Goal: Information Seeking & Learning: Learn about a topic

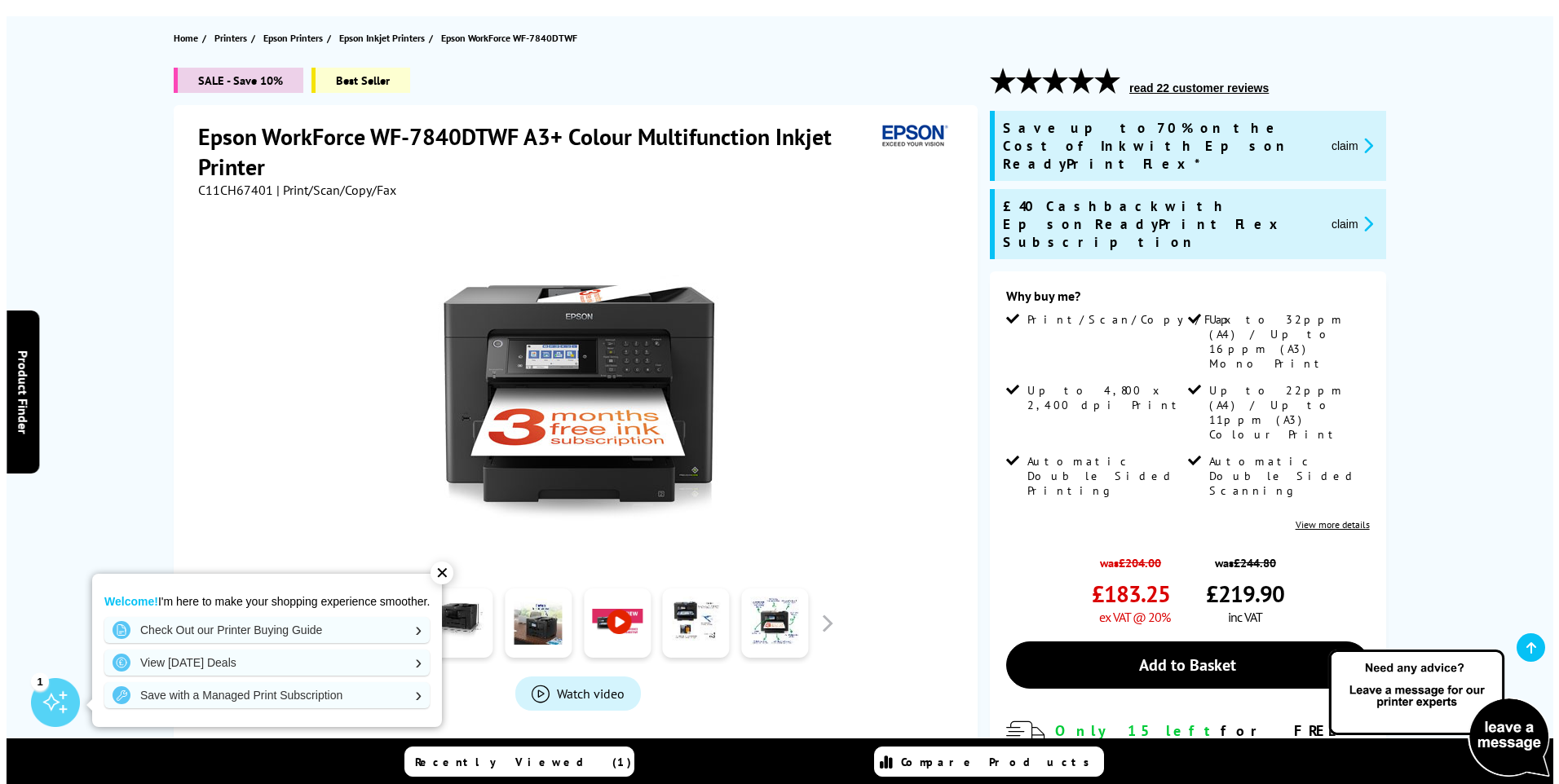
scroll to position [326, 0]
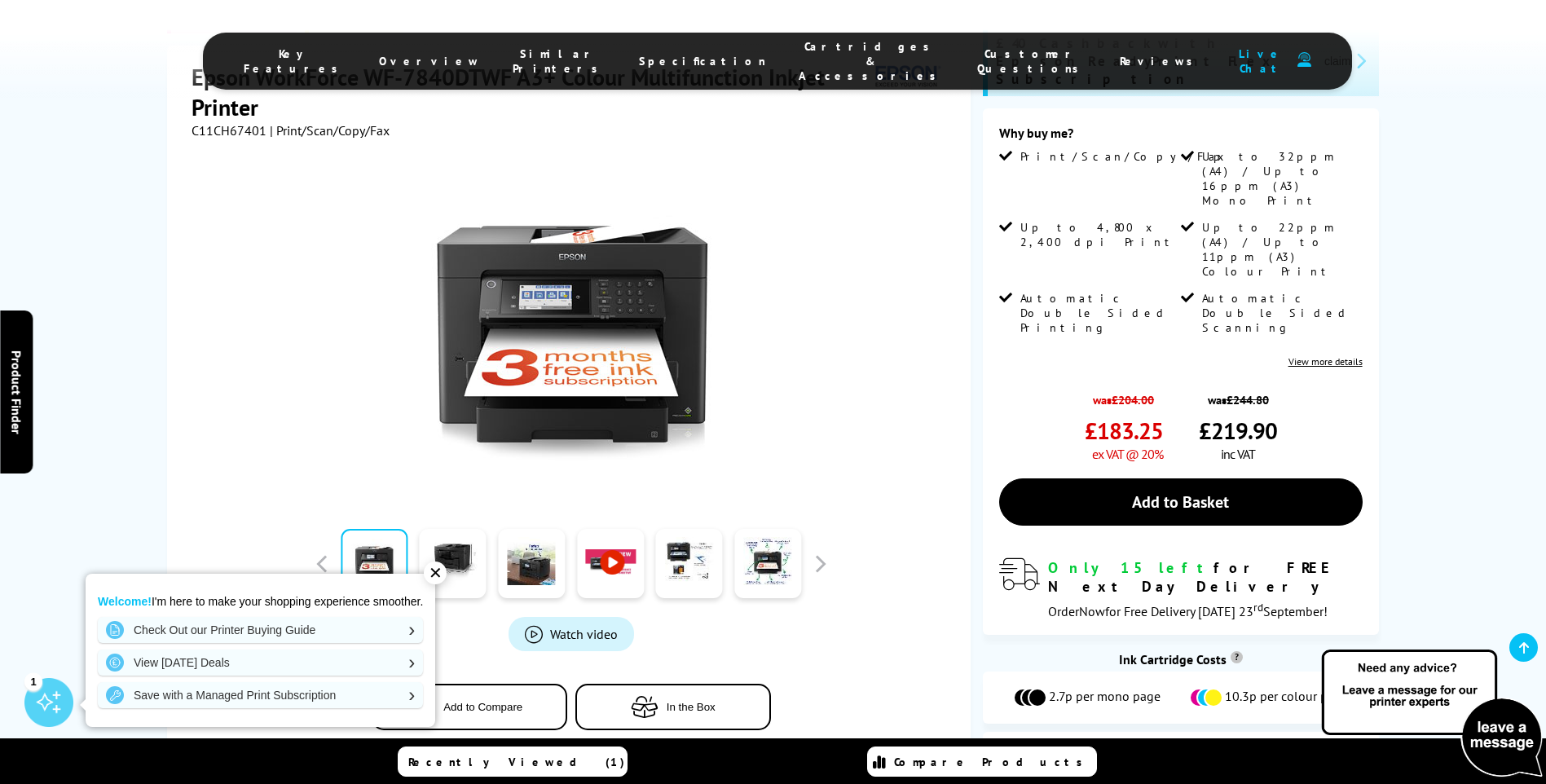
click at [538, 625] on span "Product_All_Videos" at bounding box center [534, 633] width 18 height 18
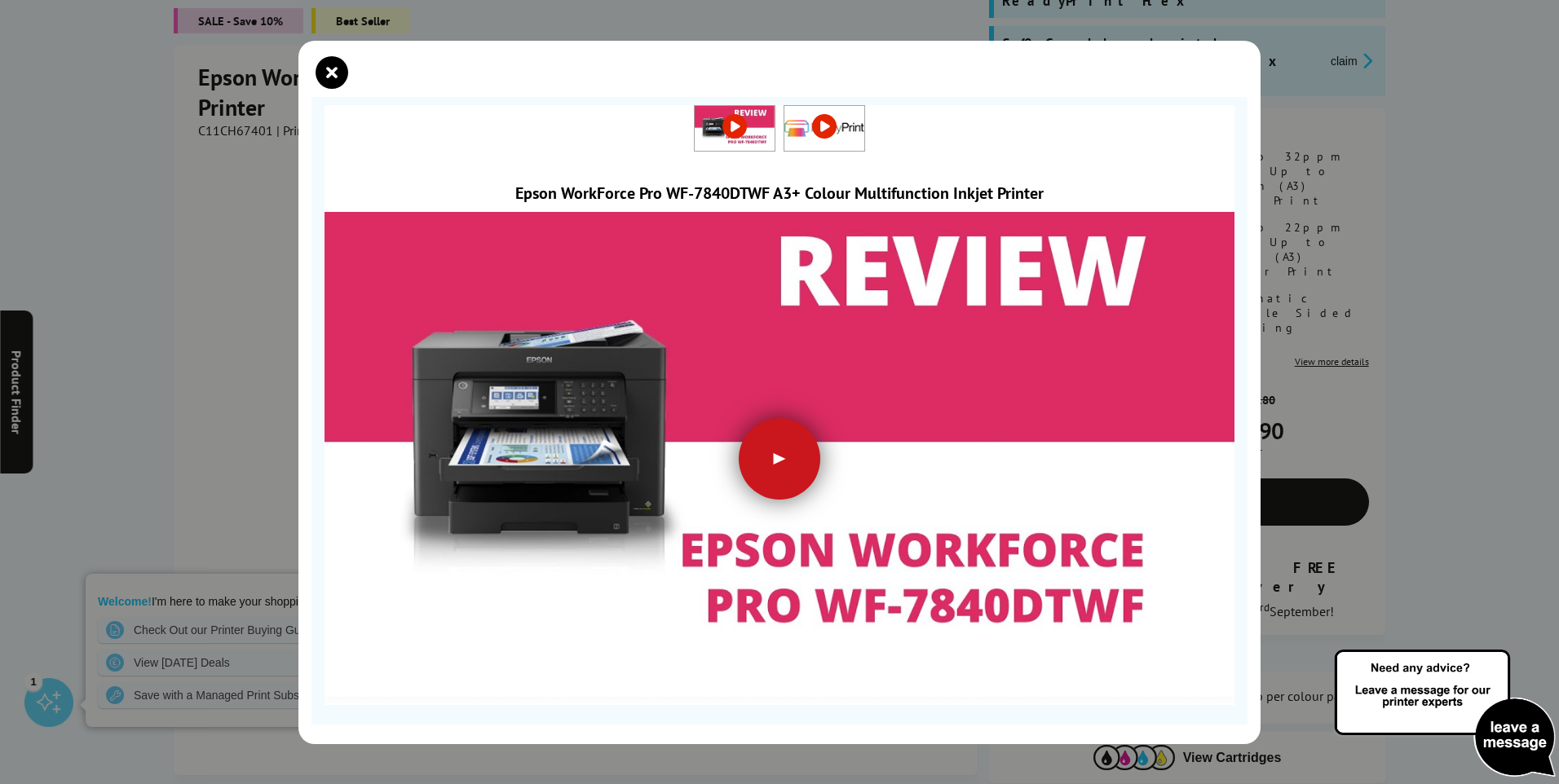
click at [749, 442] on div at bounding box center [779, 459] width 82 height 82
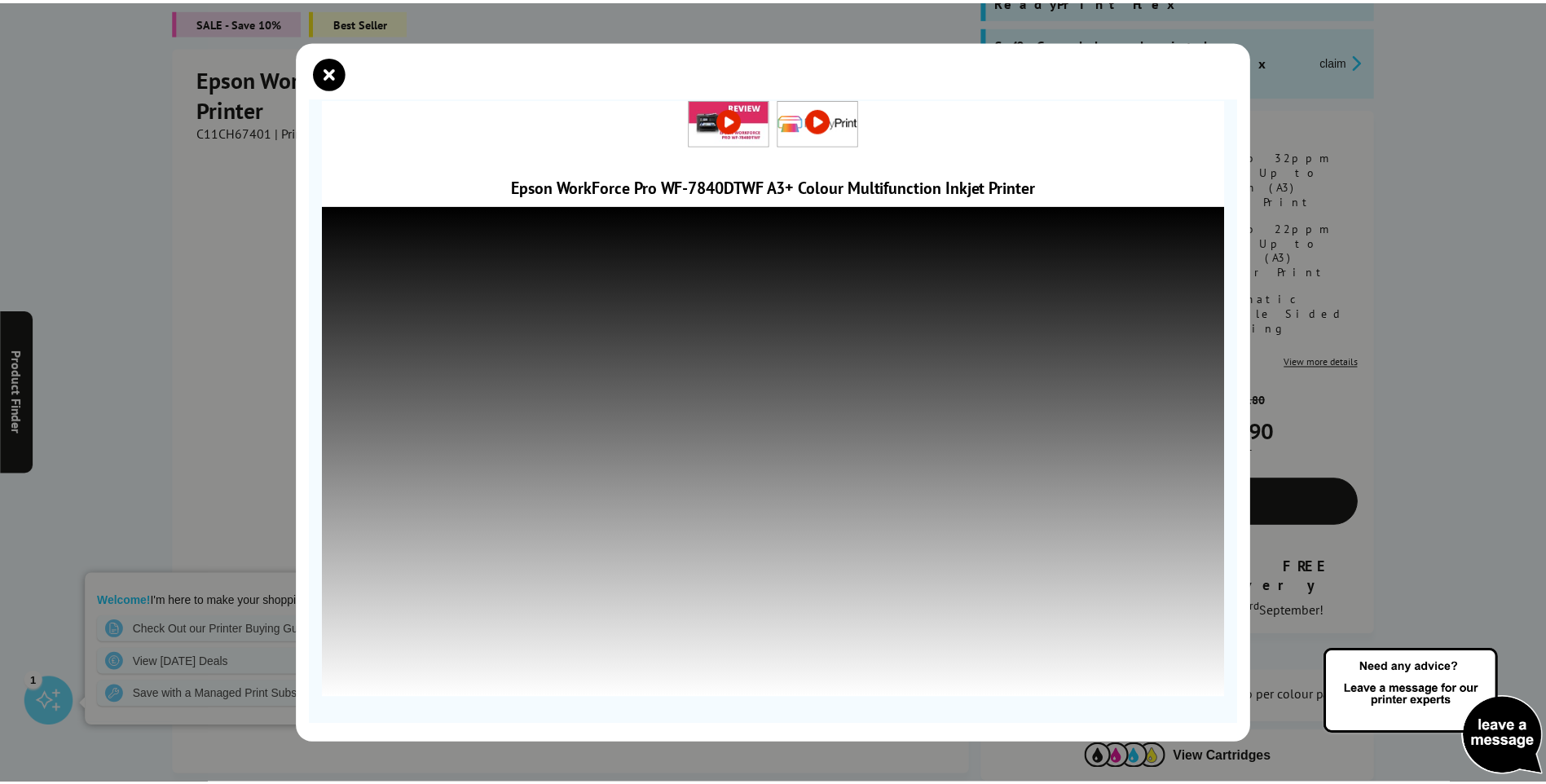
scroll to position [8, 0]
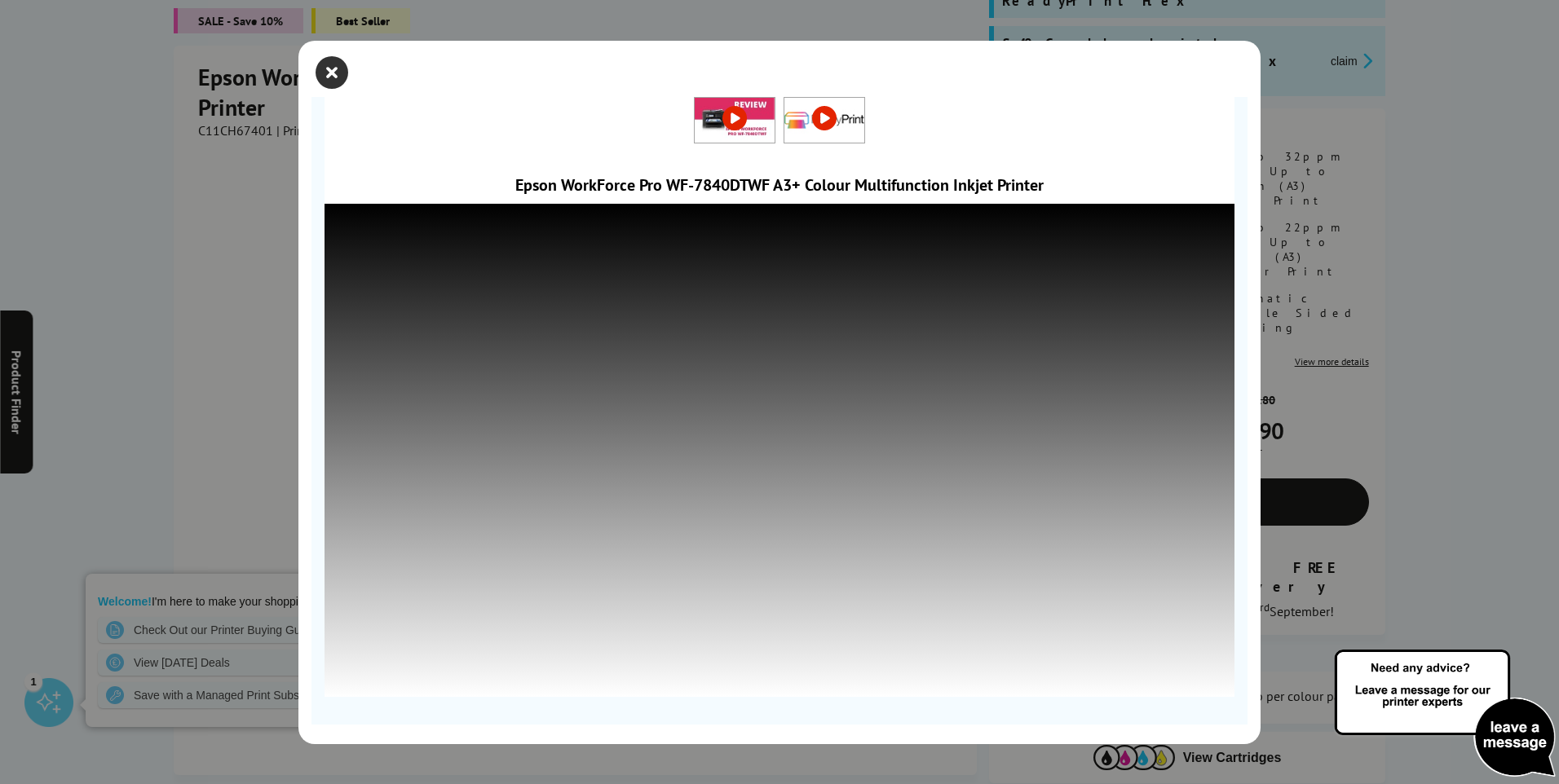
click at [322, 72] on icon "close modal" at bounding box center [332, 73] width 33 height 33
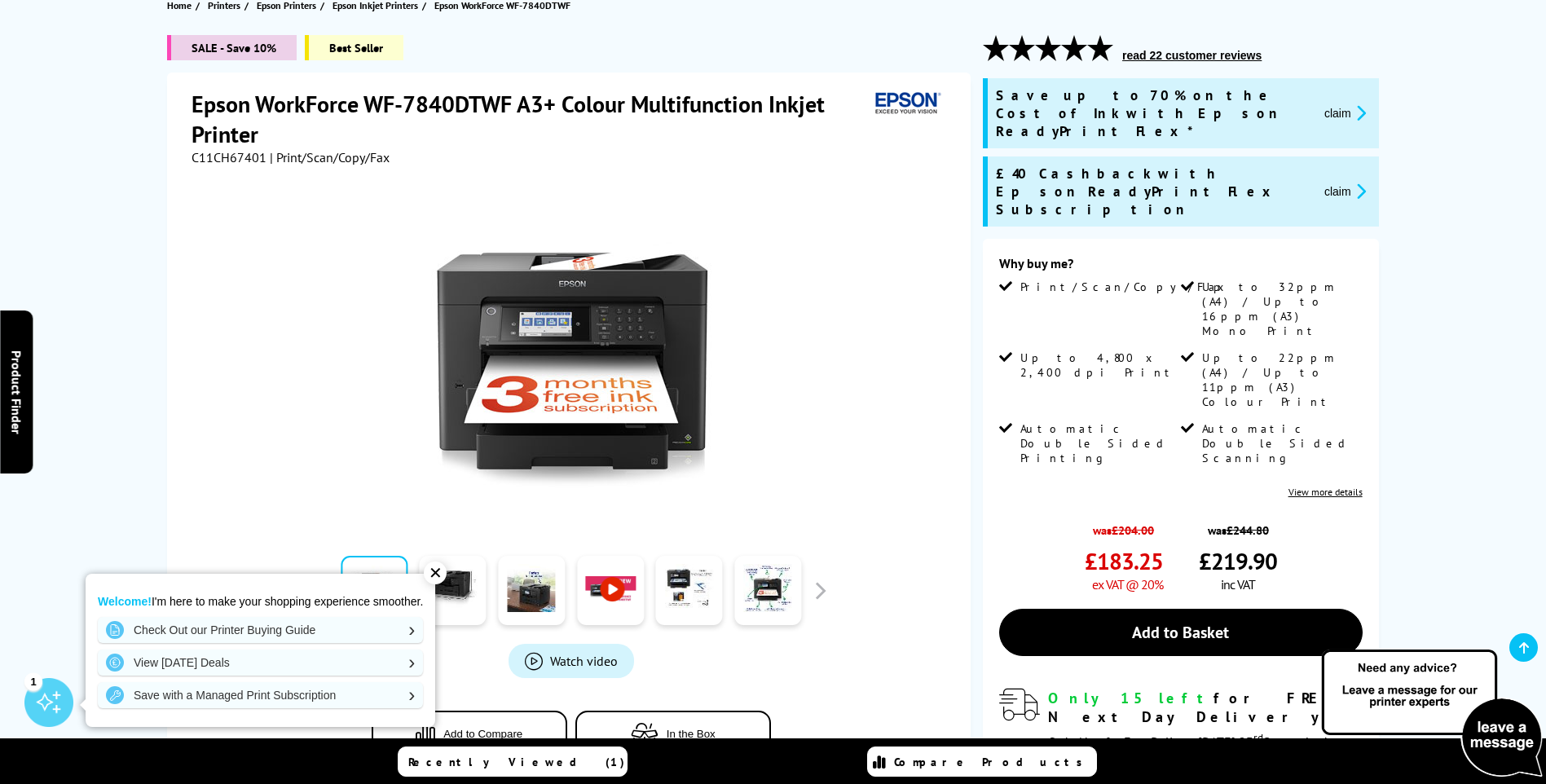
scroll to position [163, 0]
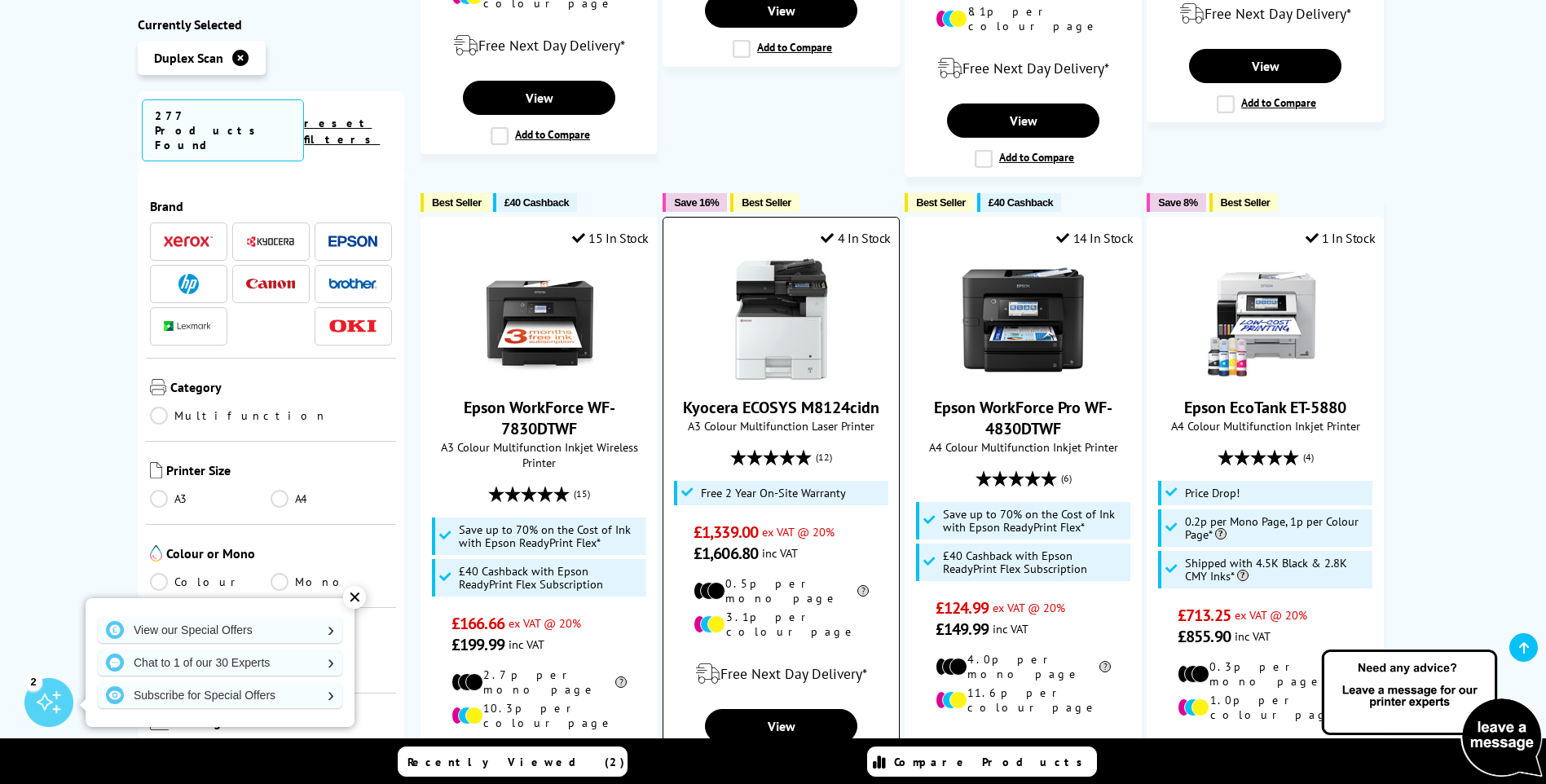
scroll to position [1630, 0]
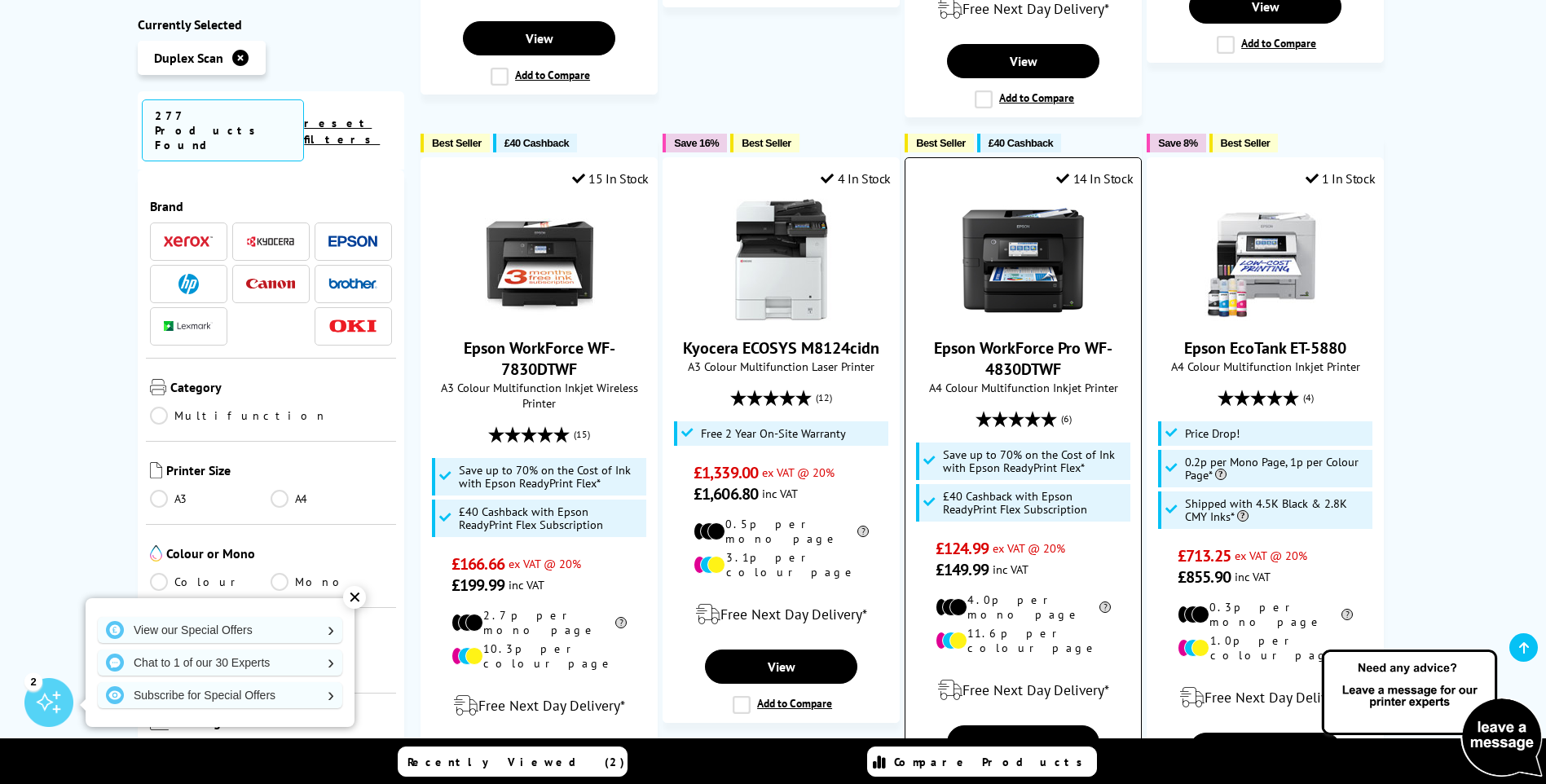
click at [1028, 338] on link "Epson WorkForce Pro WF-4830DTWF" at bounding box center [1023, 359] width 178 height 42
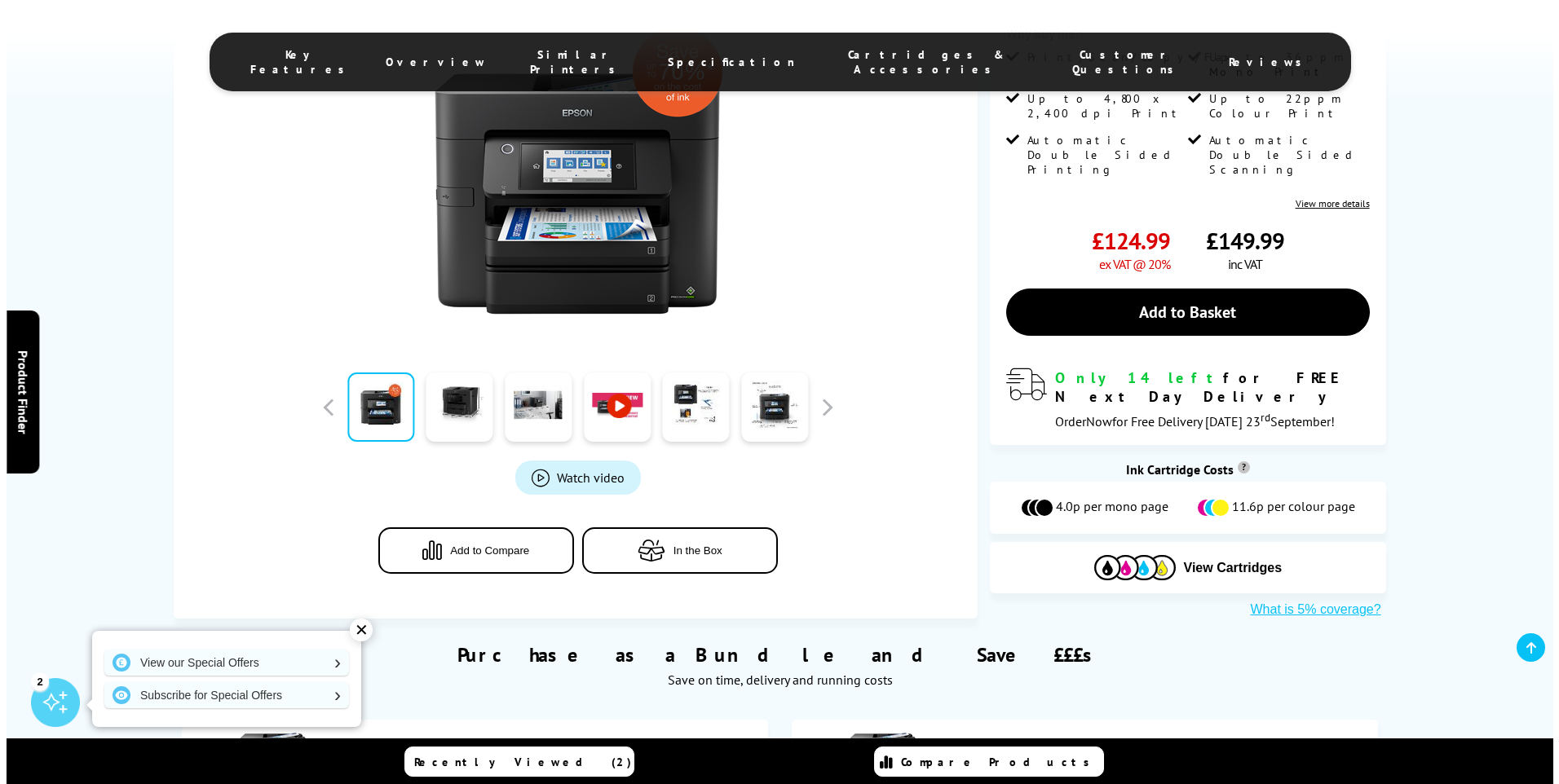
scroll to position [408, 0]
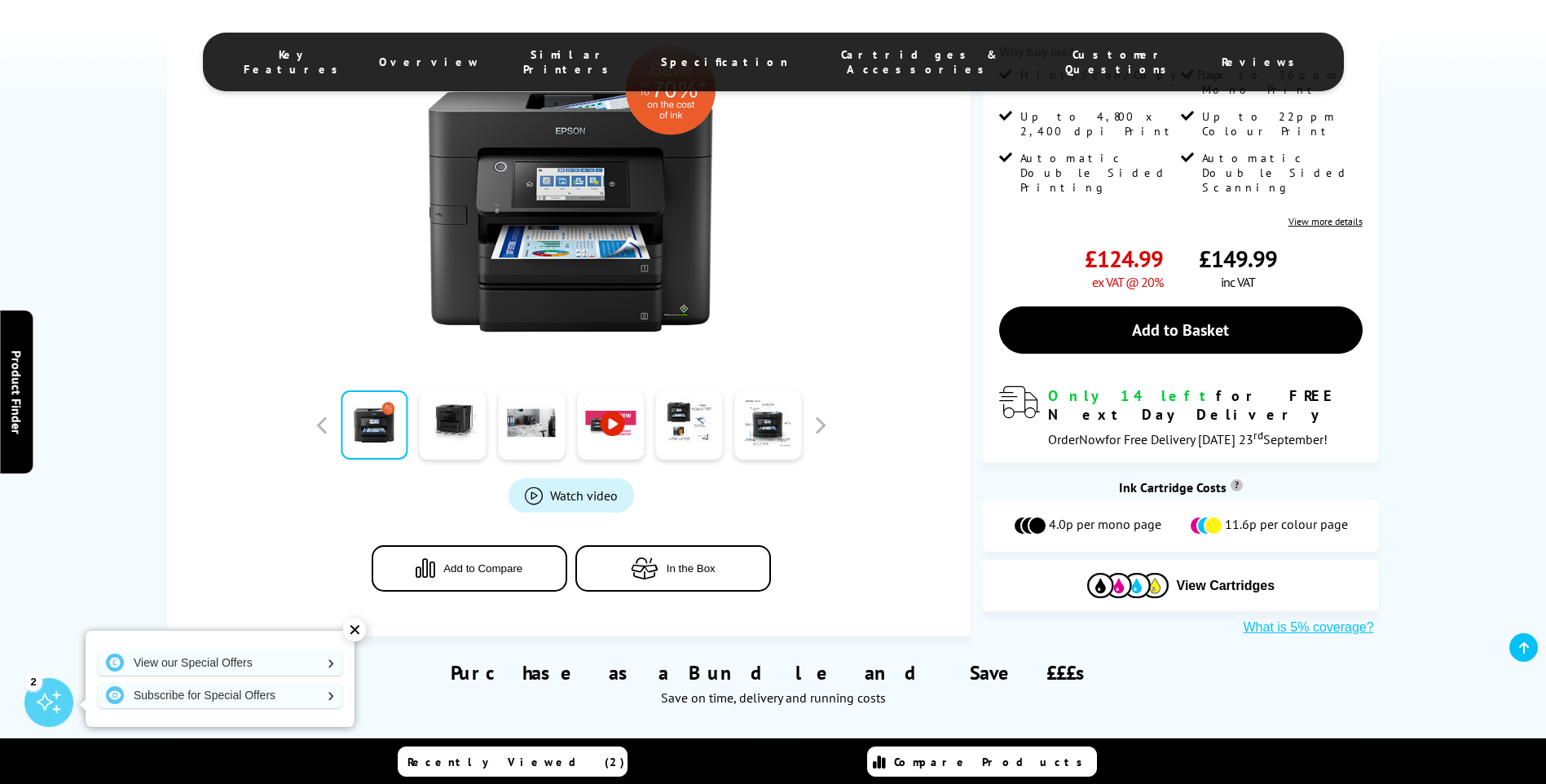
click at [535, 486] on span "Product_All_Videos" at bounding box center [534, 494] width 18 height 18
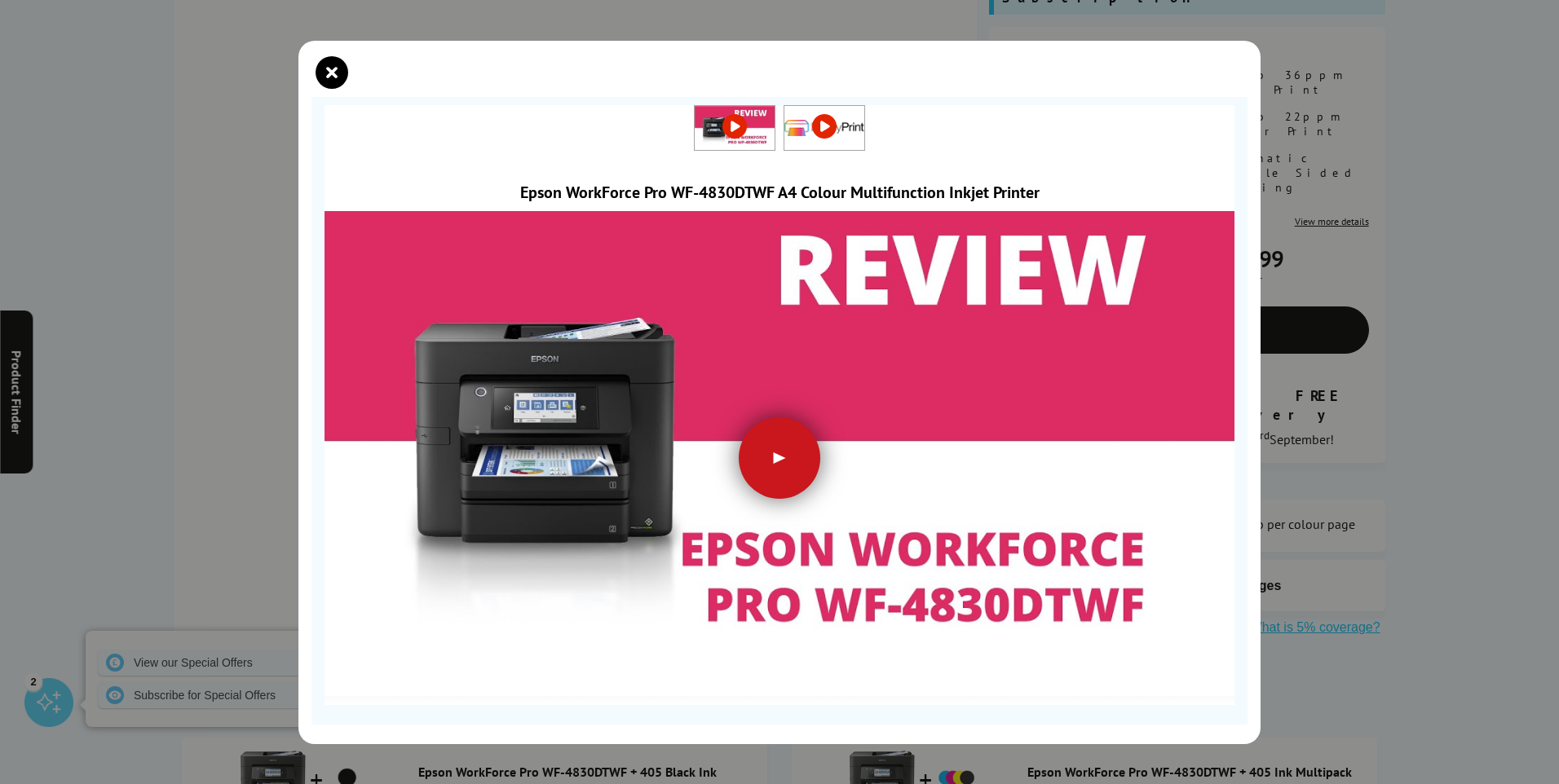
click at [784, 464] on div at bounding box center [779, 458] width 82 height 82
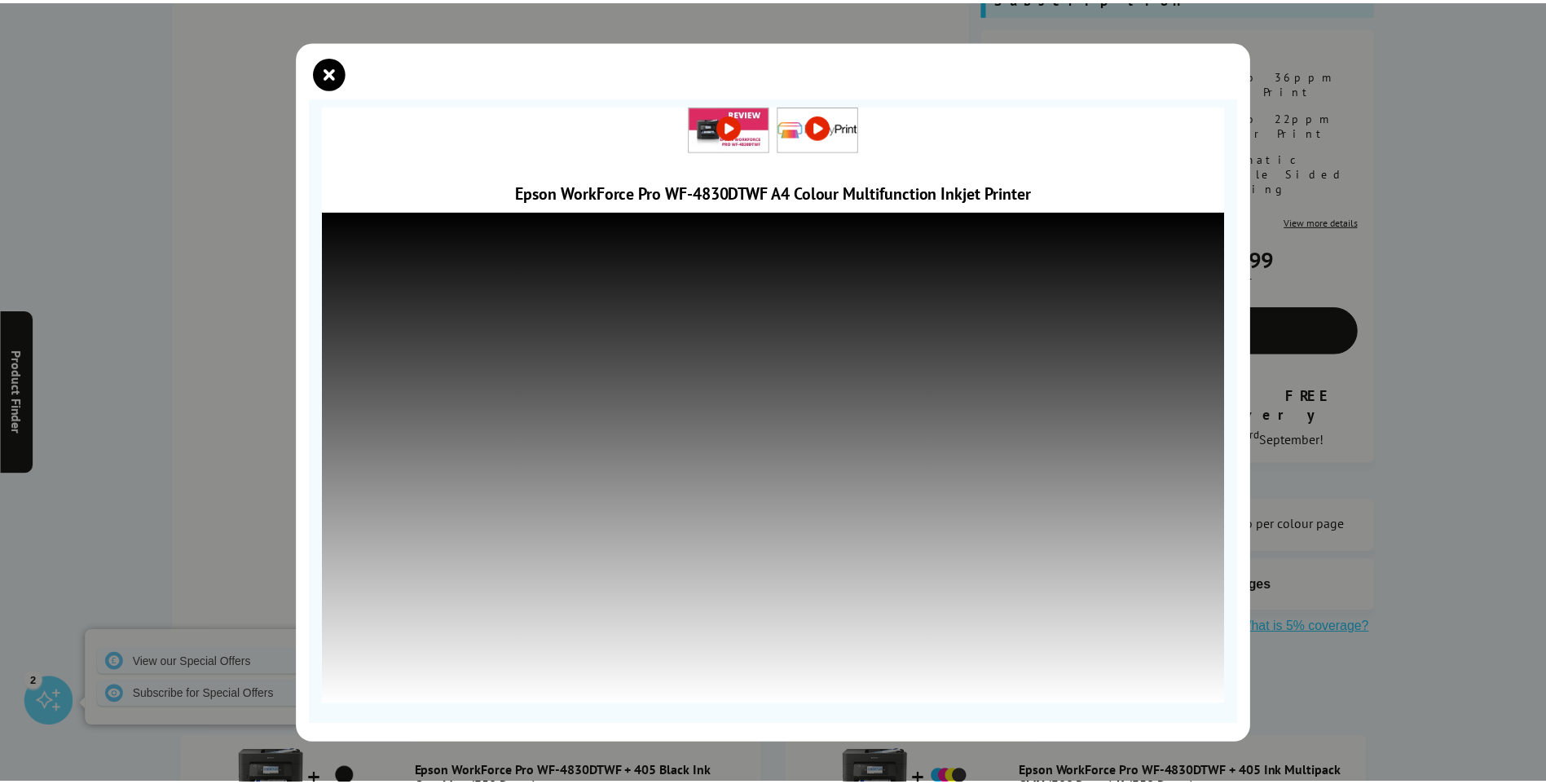
scroll to position [8, 0]
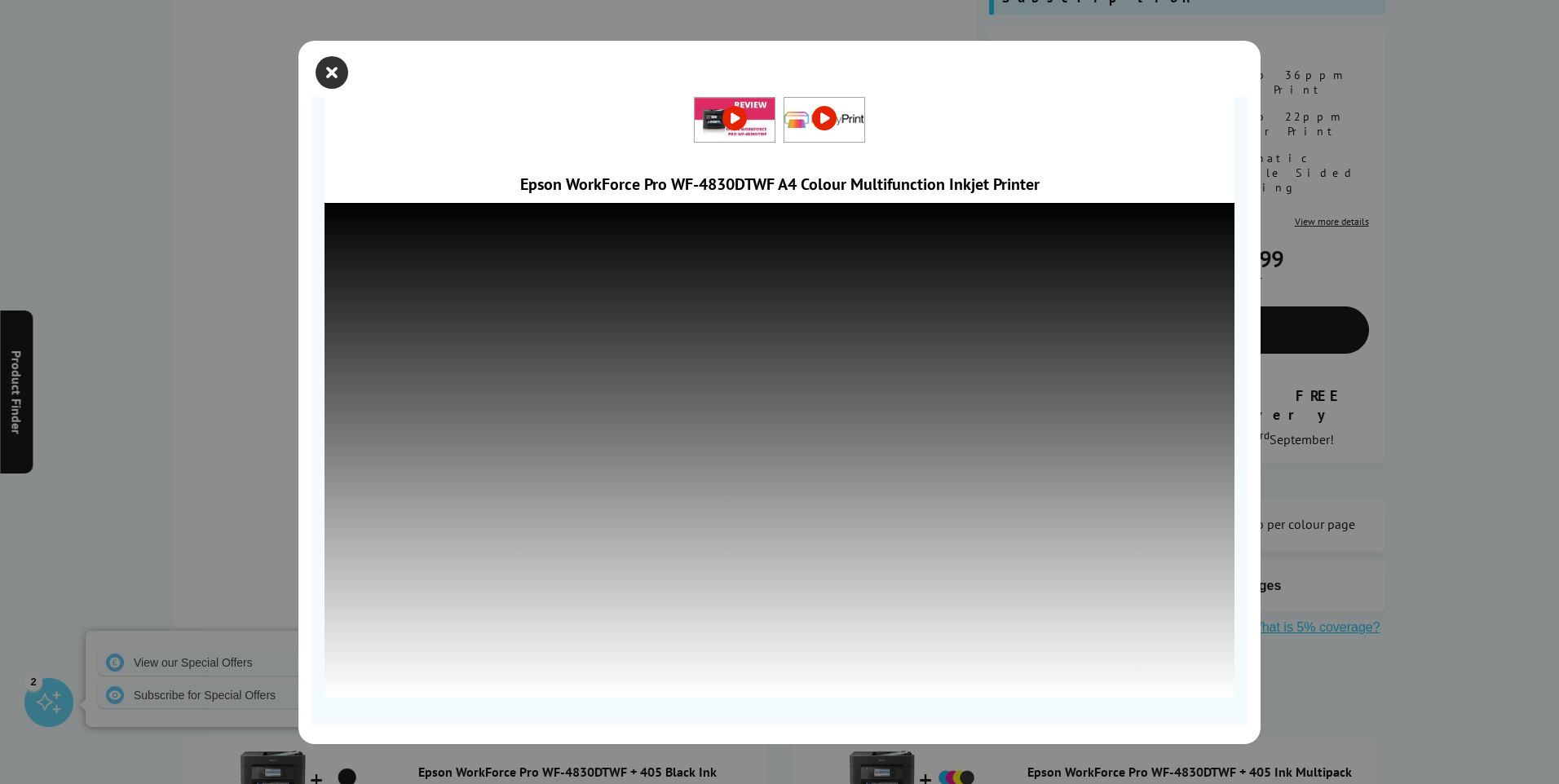
click at [332, 67] on icon "close modal" at bounding box center [332, 73] width 33 height 33
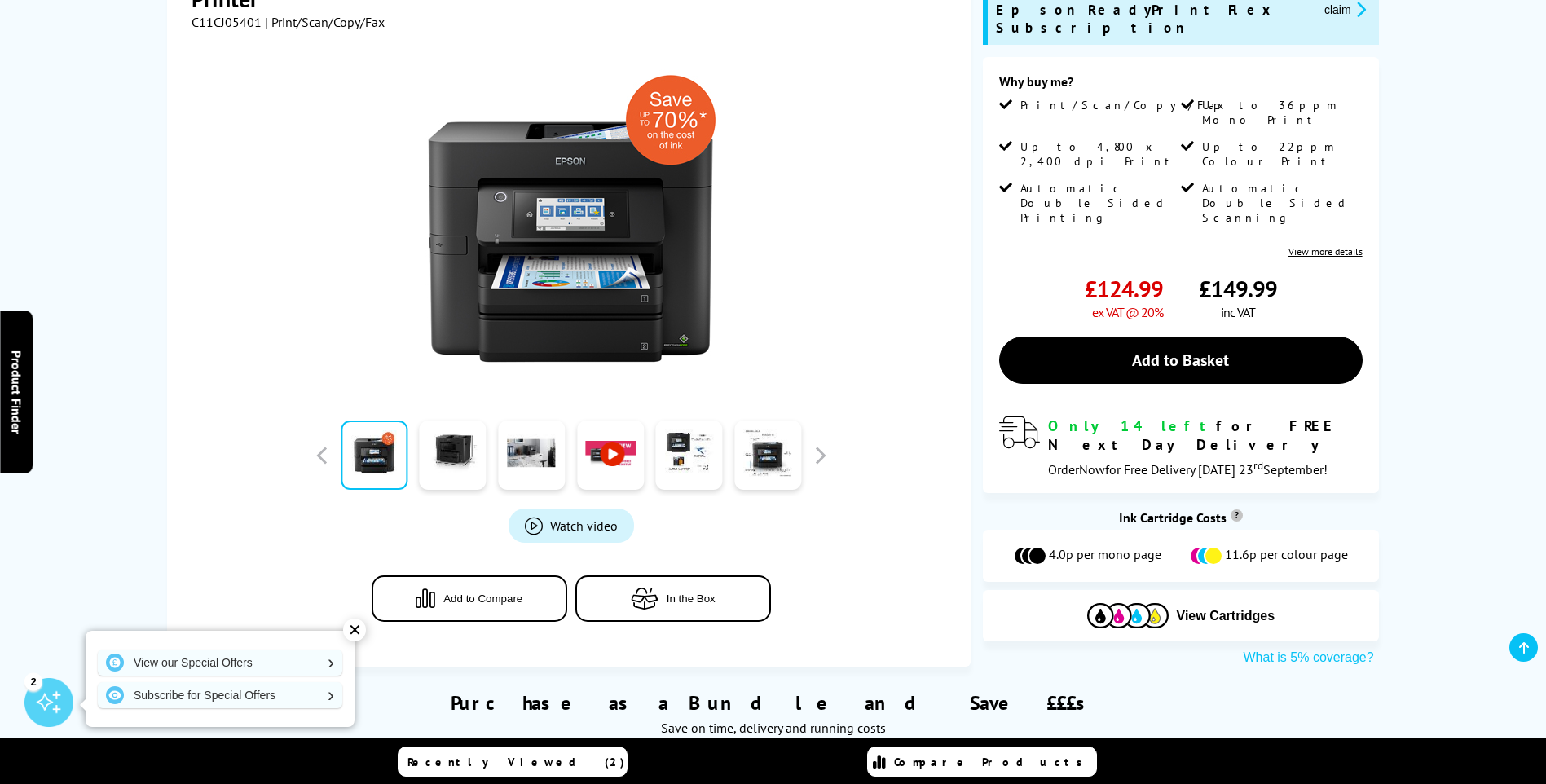
scroll to position [163, 0]
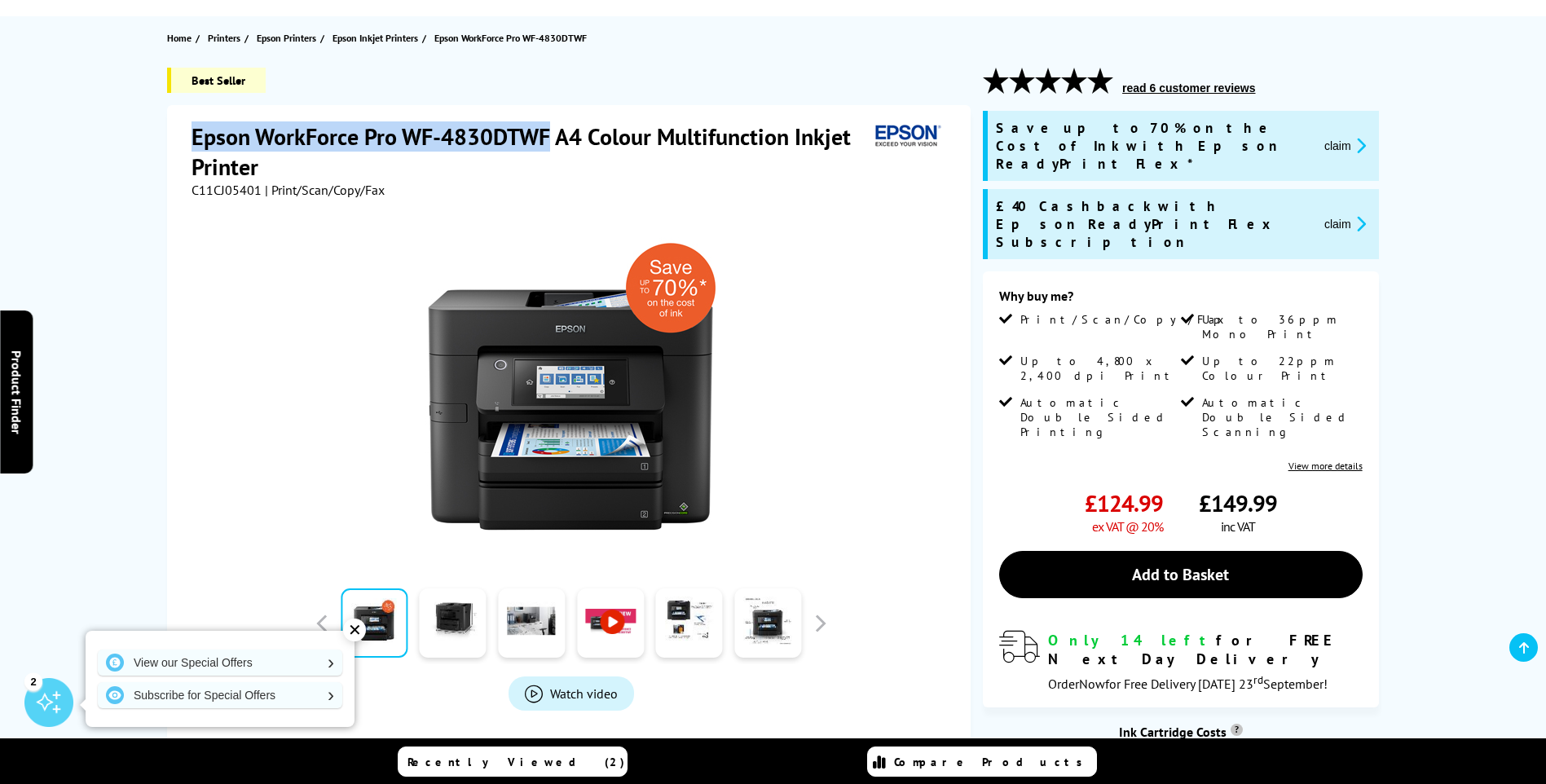
drag, startPoint x: 196, startPoint y: 132, endPoint x: 547, endPoint y: 142, distance: 351.1
click at [547, 142] on h1 "Epson WorkForce Pro WF-4830DTWF A4 Colour Multifunction Inkjet Printer" at bounding box center [531, 152] width 678 height 60
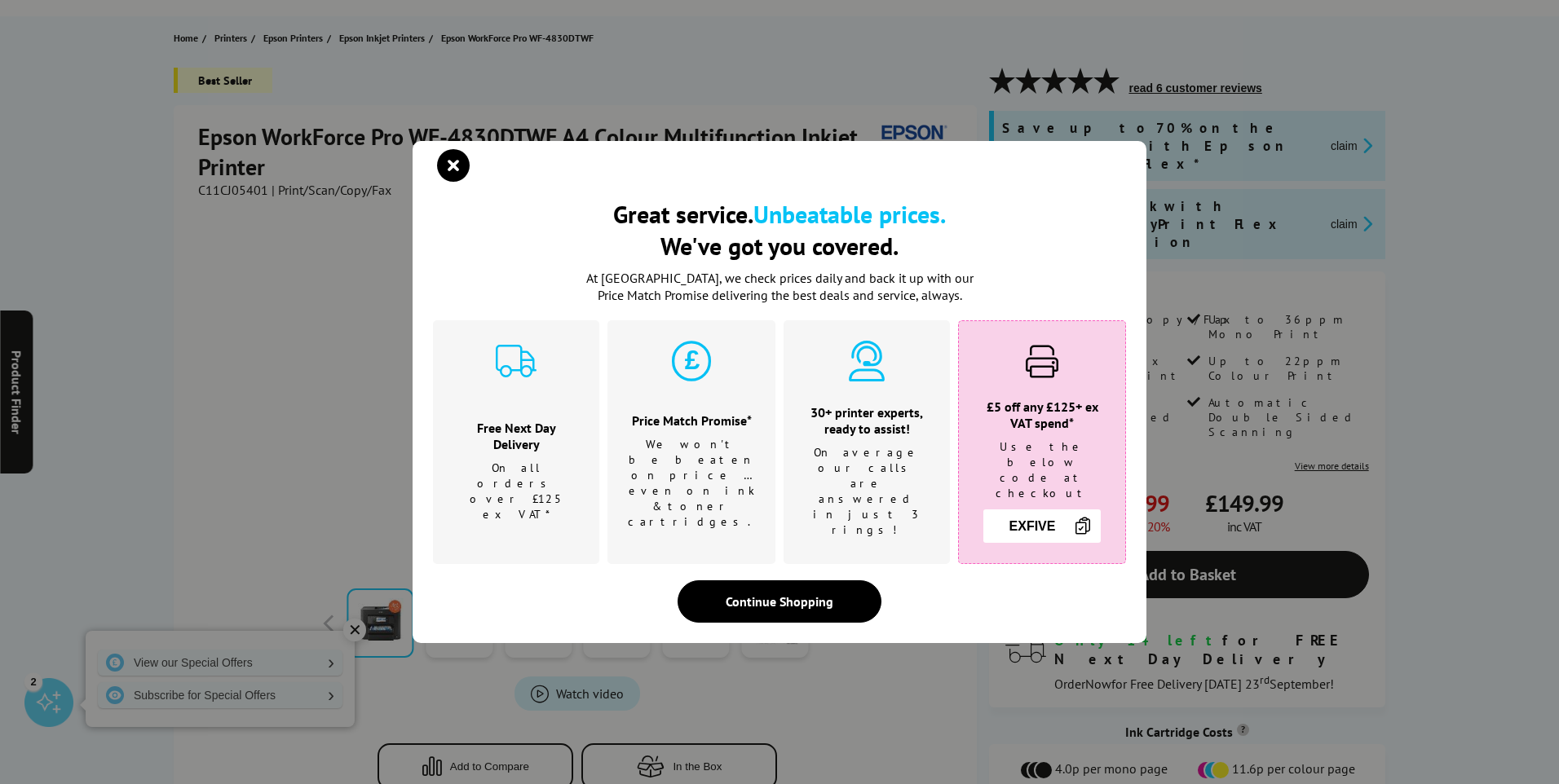
drag, startPoint x: 539, startPoint y: 140, endPoint x: 519, endPoint y: 135, distance: 20.6
drag, startPoint x: 519, startPoint y: 135, endPoint x: 263, endPoint y: 324, distance: 318.2
click at [263, 324] on div "Great service. Unbeatable prices. We've got you covered. Great service. Unbeata…" at bounding box center [780, 392] width 1559 height 784
drag, startPoint x: 247, startPoint y: 369, endPoint x: 295, endPoint y: 329, distance: 62.5
click at [255, 360] on div "Great service. Unbeatable prices. We've got you covered. Great service. Unbeata…" at bounding box center [780, 392] width 1559 height 784
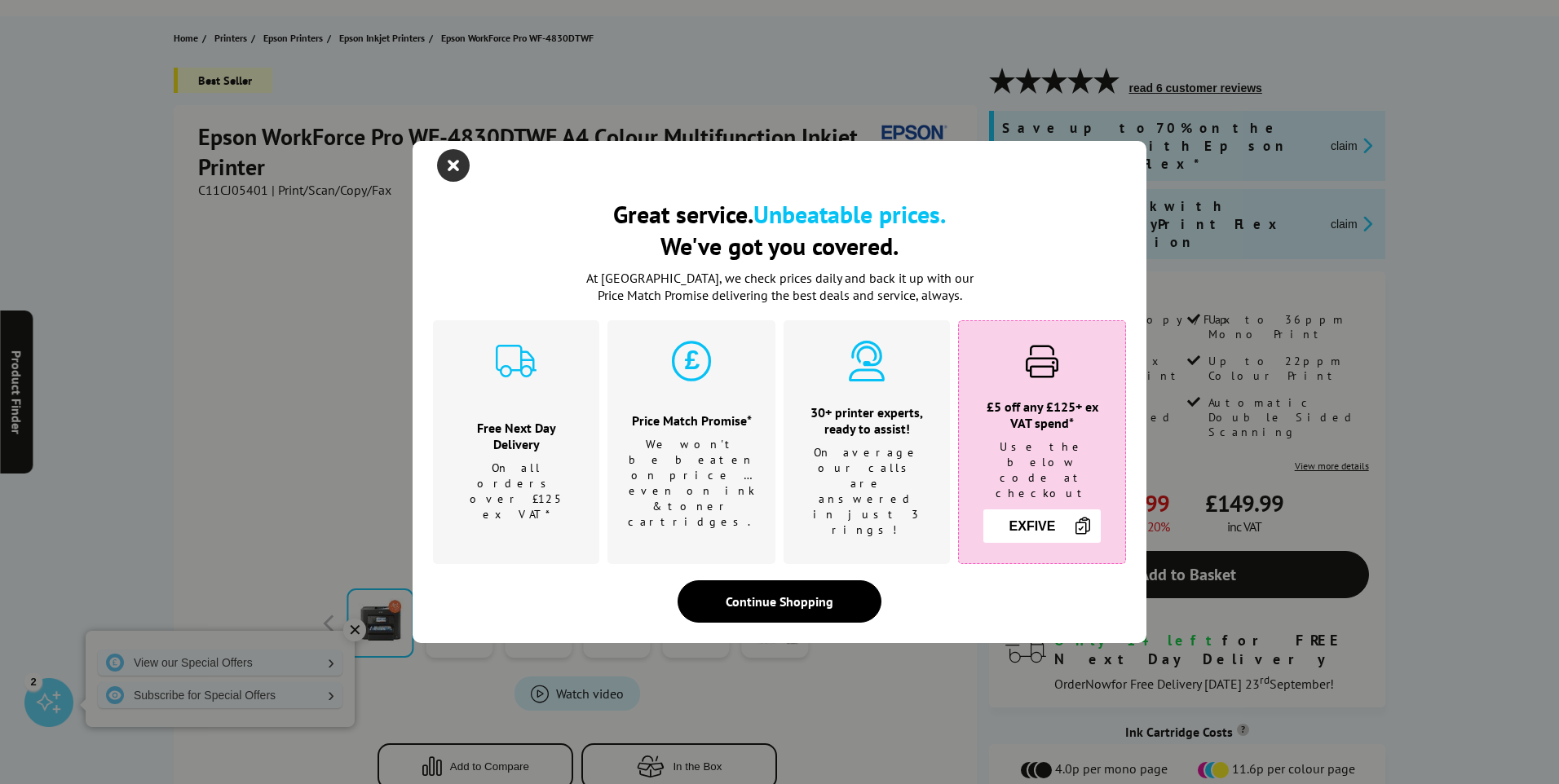
click at [451, 175] on icon "close modal" at bounding box center [453, 165] width 33 height 33
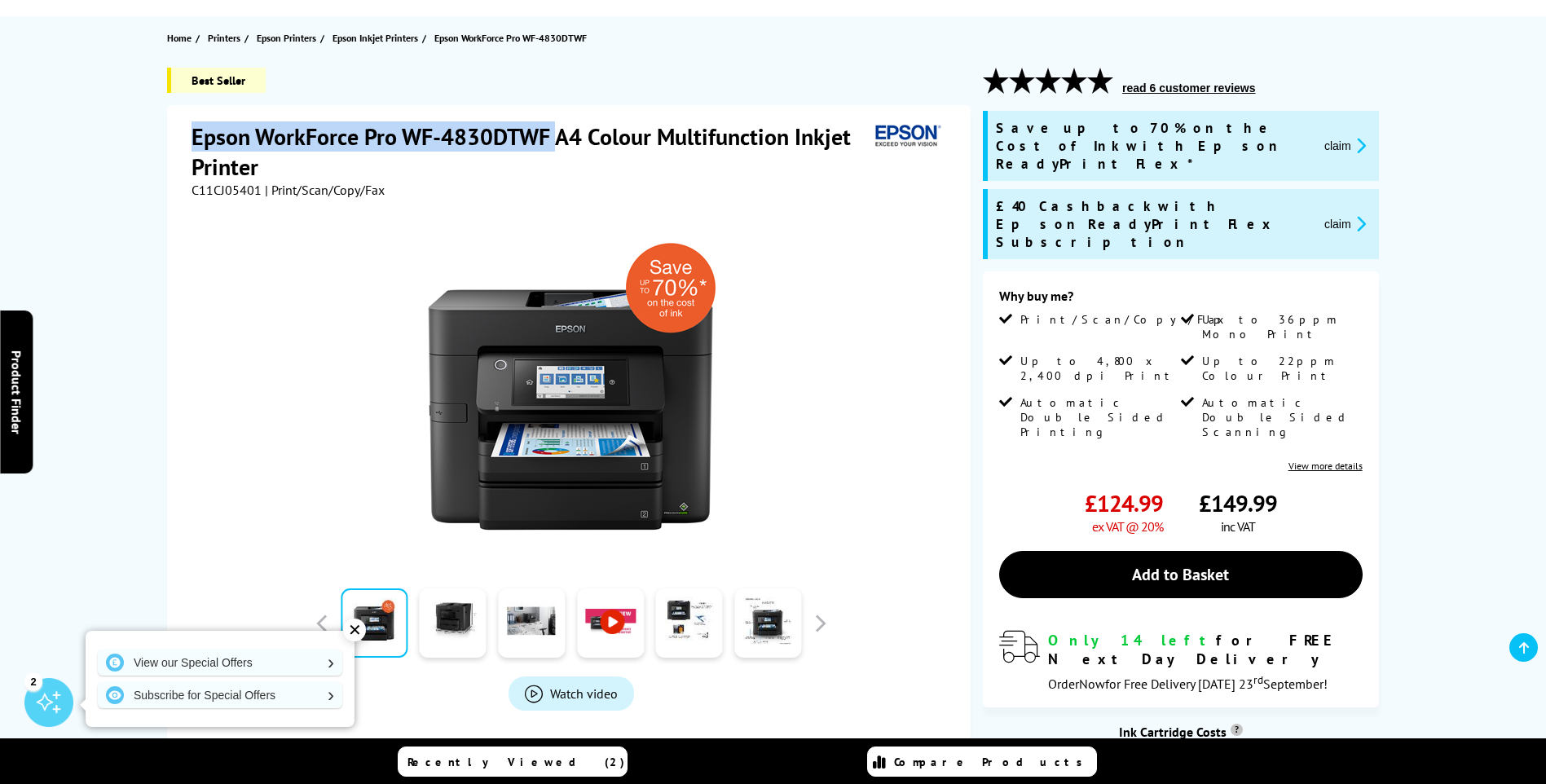
drag, startPoint x: 194, startPoint y: 135, endPoint x: 554, endPoint y: 130, distance: 360.0
click at [554, 130] on h1 "Epson WorkForce Pro WF-4830DTWF A4 Colour Multifunction Inkjet Printer" at bounding box center [531, 152] width 678 height 60
copy h1 "Epson WorkForce Pro WF-4830DTWF"
